Goal: Information Seeking & Learning: Understand process/instructions

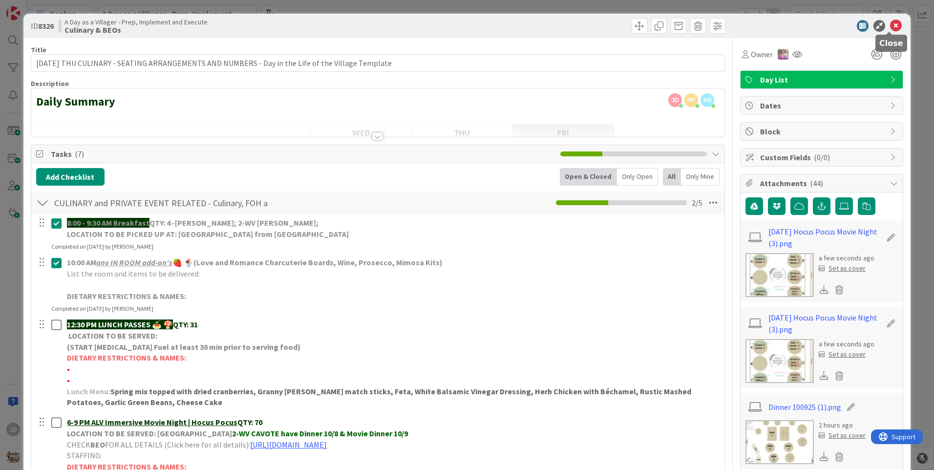
click at [891, 25] on icon at bounding box center [897, 26] width 12 height 12
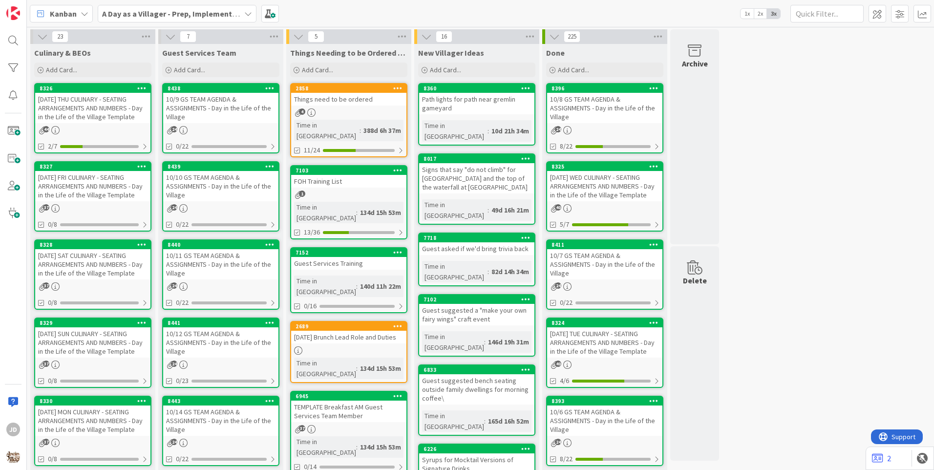
click at [221, 100] on div "10/9 GS TEAM AGENDA & ASSIGNMENTS - Day in the Life of the Village" at bounding box center [220, 108] width 115 height 30
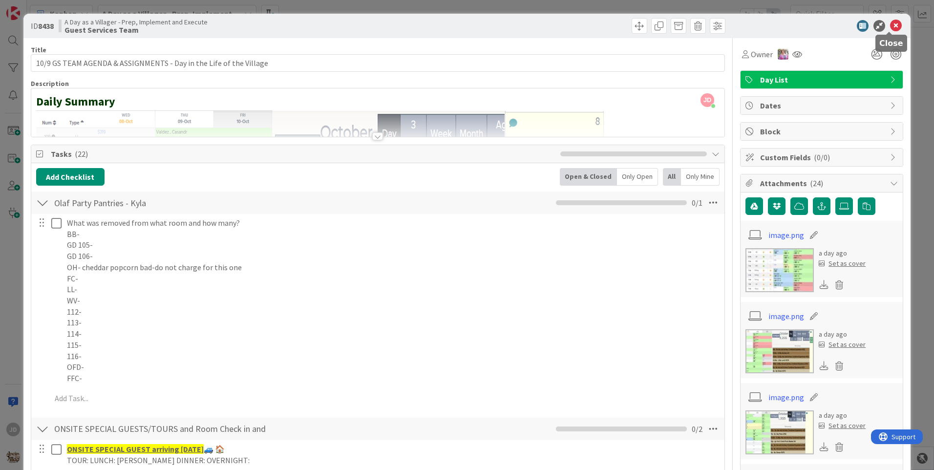
click at [891, 21] on icon at bounding box center [897, 26] width 12 height 12
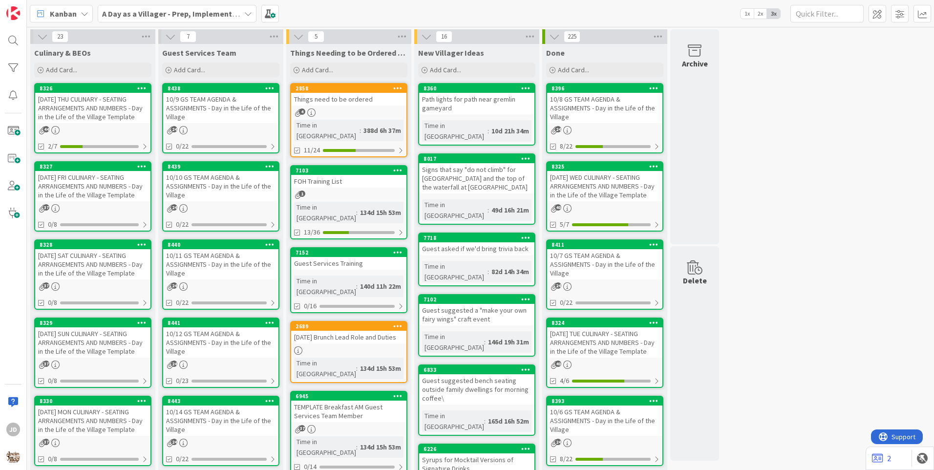
click at [247, 188] on div "10/10 GS TEAM AGENDA & ASSIGNMENTS - Day in the Life of the Village" at bounding box center [220, 186] width 115 height 30
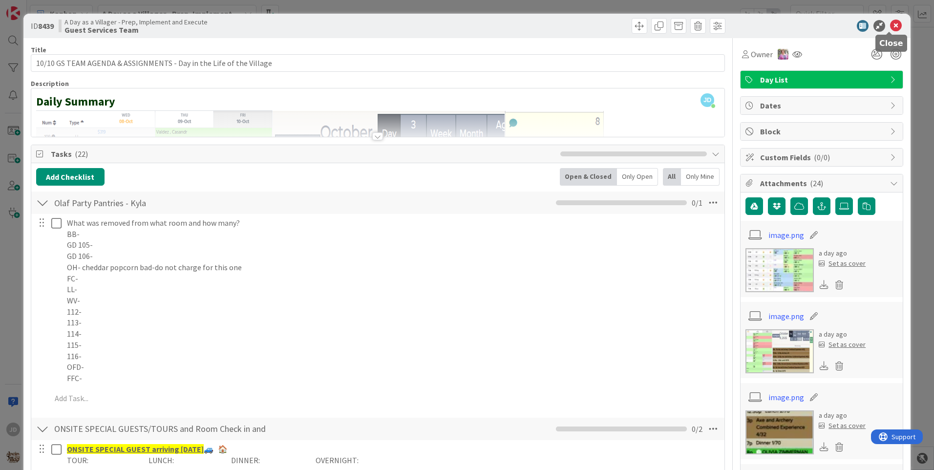
click at [891, 23] on icon at bounding box center [897, 26] width 12 height 12
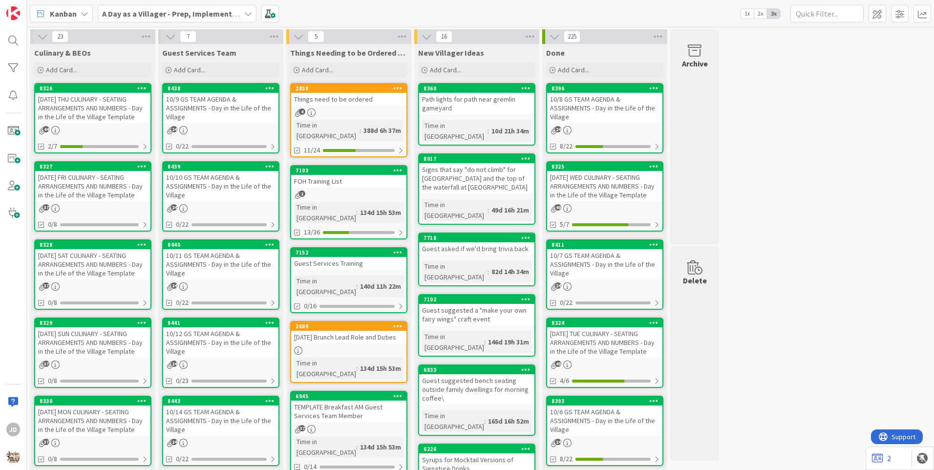
click at [183, 258] on div "10/11 GS TEAM AGENDA & ASSIGNMENTS - Day in the Life of the Village" at bounding box center [220, 264] width 115 height 30
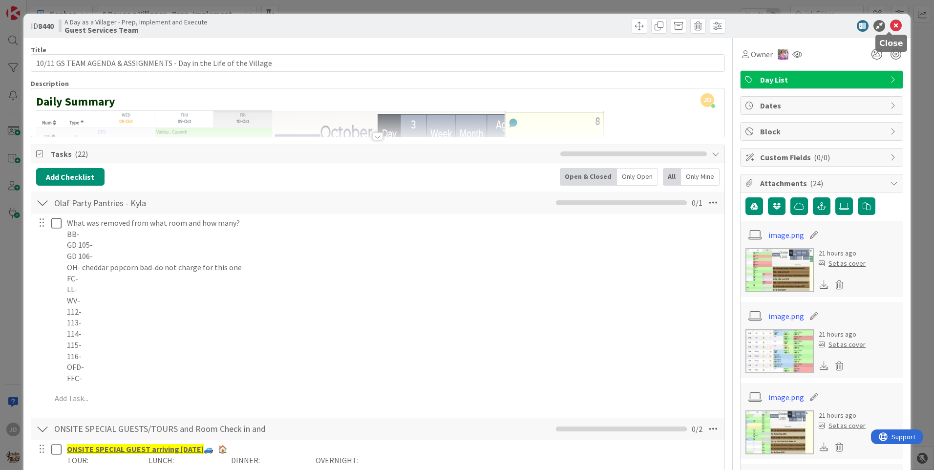
click at [891, 26] on icon at bounding box center [897, 26] width 12 height 12
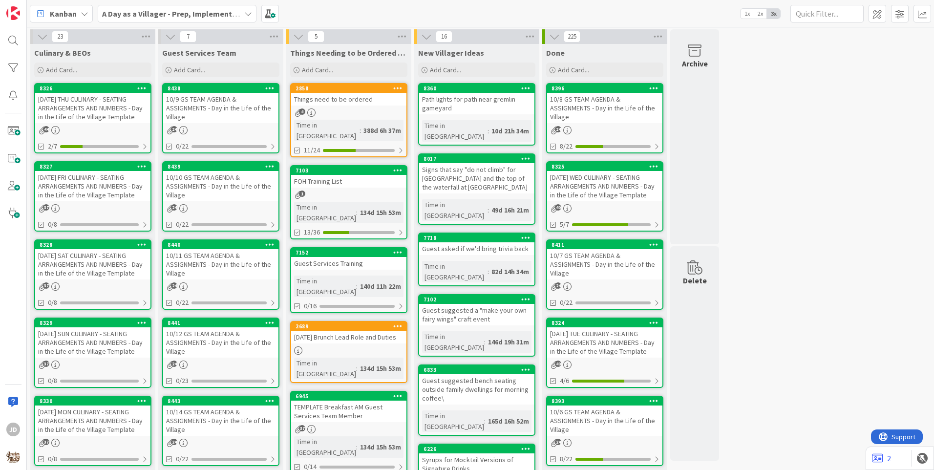
click at [101, 109] on div "[DATE] THU CULINARY - SEATING ARRANGEMENTS AND NUMBERS - Day in the Life of the…" at bounding box center [92, 108] width 115 height 30
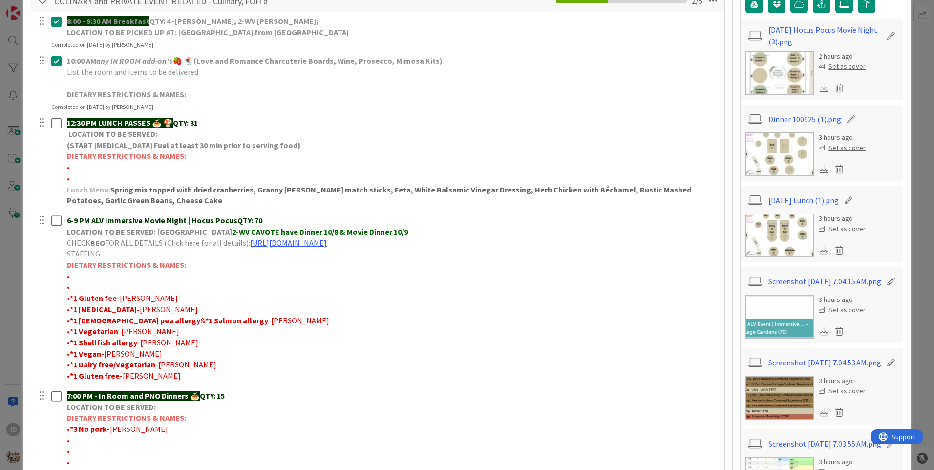
scroll to position [200, 0]
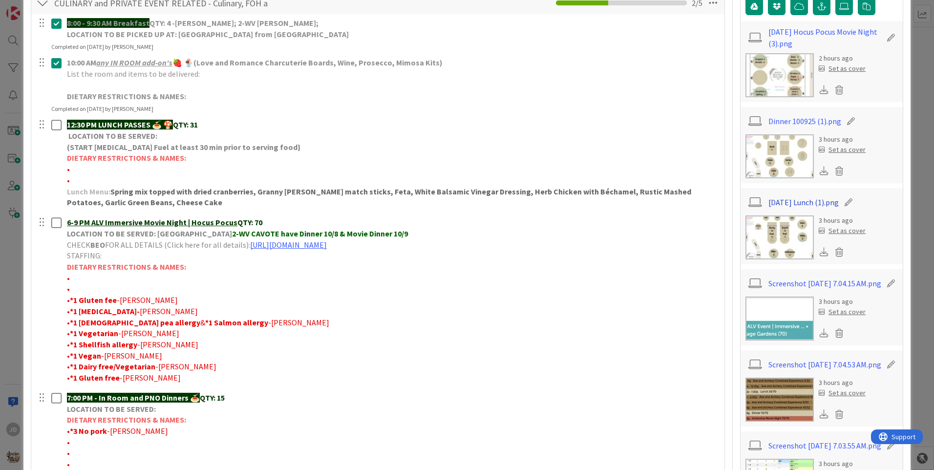
click at [805, 204] on link "[DATE] Lunch (1).png" at bounding box center [804, 202] width 70 height 12
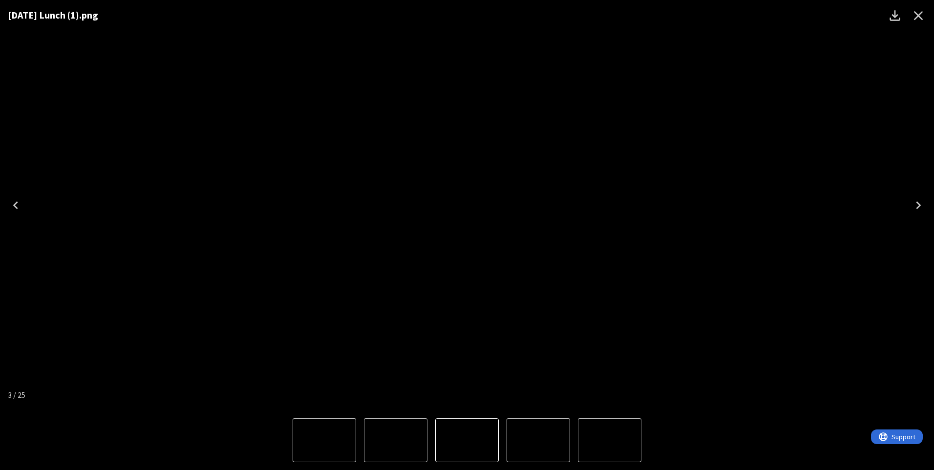
drag, startPoint x: 913, startPoint y: 16, endPoint x: 854, endPoint y: 42, distance: 65.0
click at [918, 15] on icon "Close" at bounding box center [919, 16] width 16 height 16
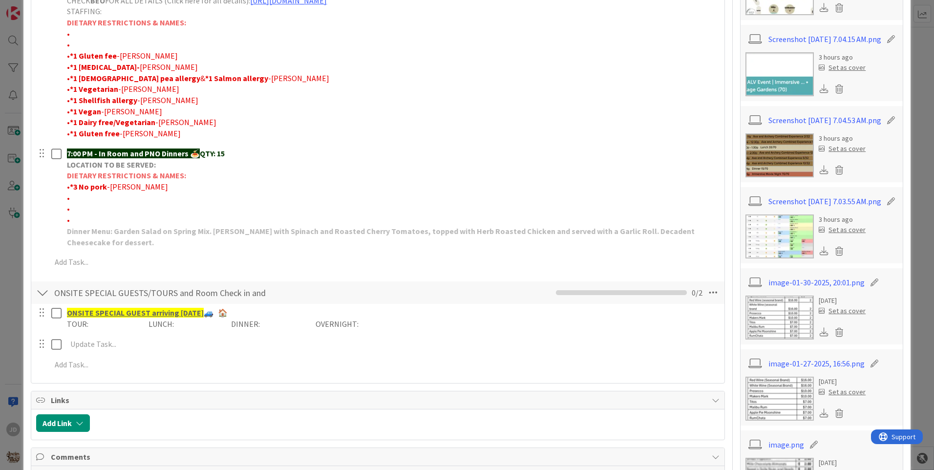
scroll to position [298, 0]
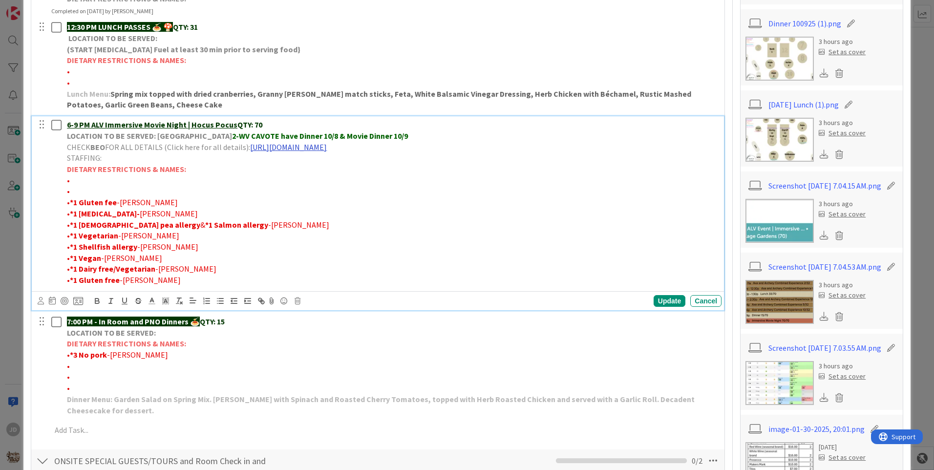
click at [327, 151] on link "[URL][DOMAIN_NAME]" at bounding box center [288, 147] width 77 height 10
click at [390, 173] on div "[URL][DOMAIN_NAME]" at bounding box center [377, 166] width 163 height 19
click at [389, 164] on link "[URL][DOMAIN_NAME]" at bounding box center [368, 166] width 67 height 13
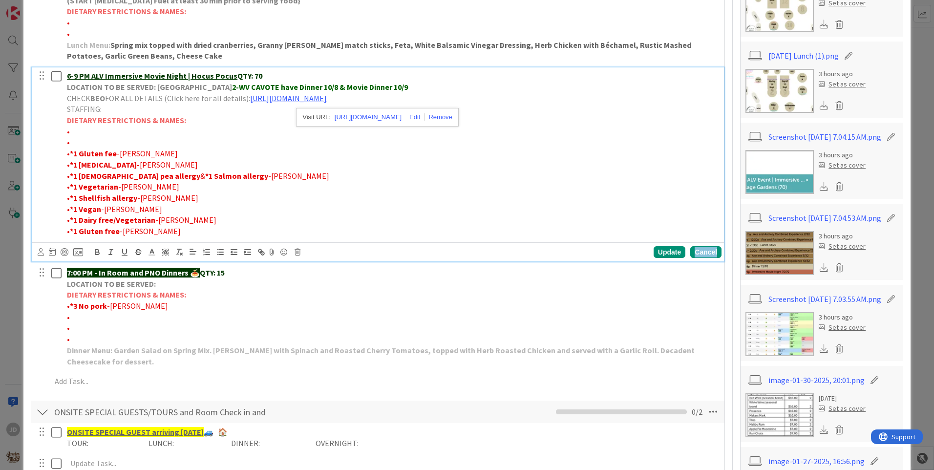
click at [704, 254] on div "Cancel" at bounding box center [706, 252] width 31 height 12
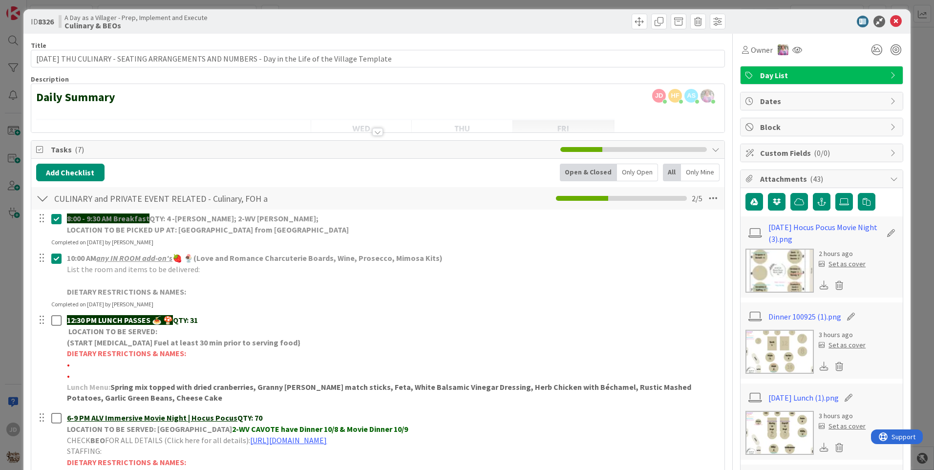
scroll to position [0, 0]
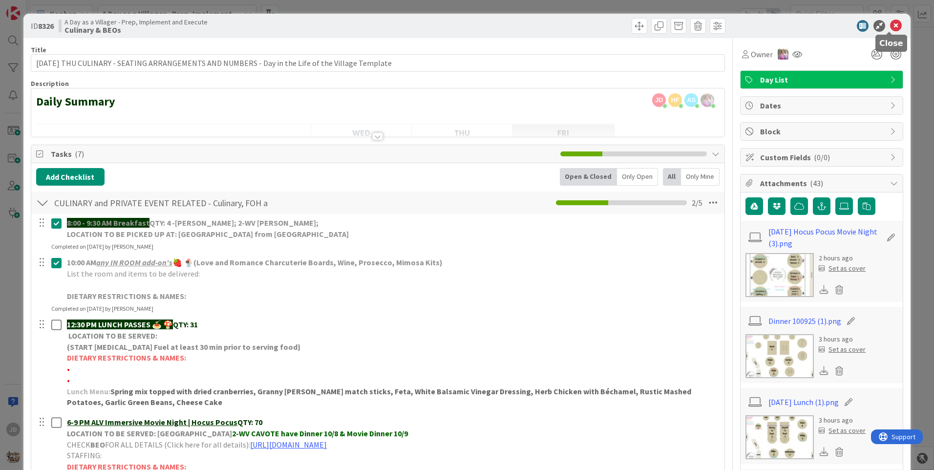
click at [891, 26] on icon at bounding box center [897, 26] width 12 height 12
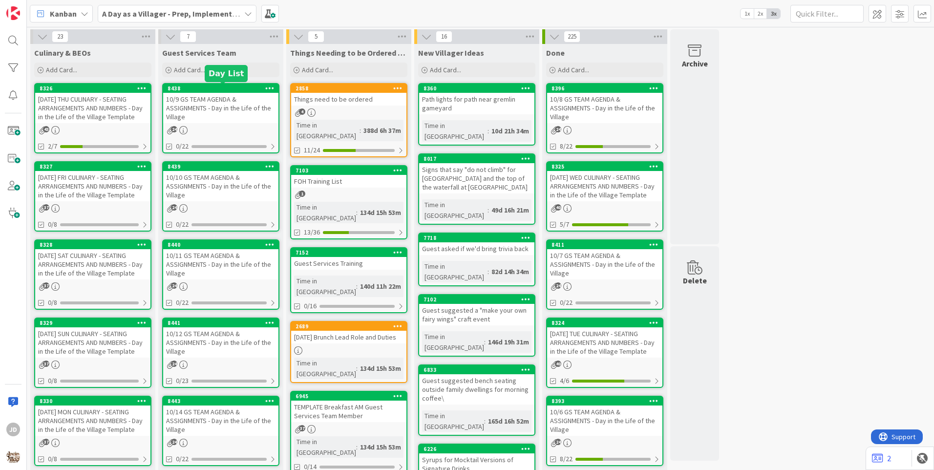
click at [214, 110] on div "10/9 GS TEAM AGENDA & ASSIGNMENTS - Day in the Life of the Village" at bounding box center [220, 108] width 115 height 30
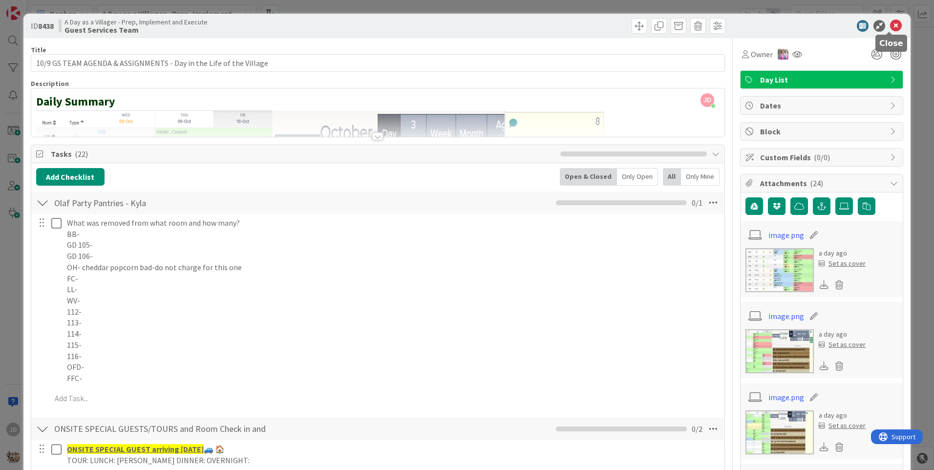
click at [891, 27] on icon at bounding box center [897, 26] width 12 height 12
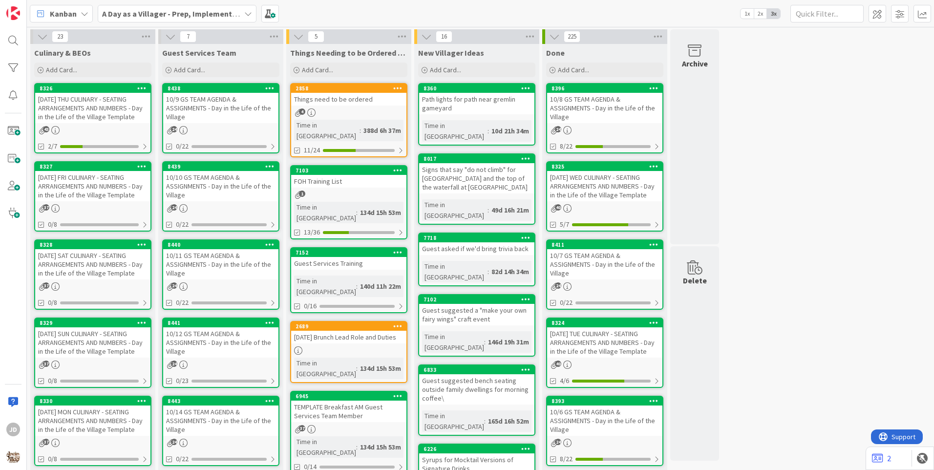
click at [100, 181] on div "[DATE] FRI CULINARY - SEATING ARRANGEMENTS AND NUMBERS - Day in the Life of the…" at bounding box center [92, 186] width 115 height 30
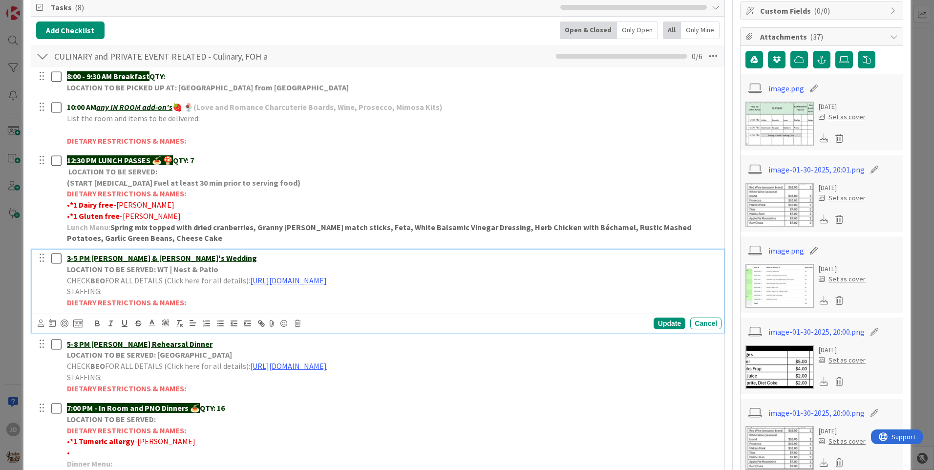
click at [303, 285] on p "CHECK BEO FOR ALL DETAILS (Click here for all details): [URL][DOMAIN_NAME]" at bounding box center [392, 280] width 651 height 11
click at [341, 298] on link "[URL][DOMAIN_NAME]" at bounding box center [366, 299] width 67 height 13
